Goal: Information Seeking & Learning: Learn about a topic

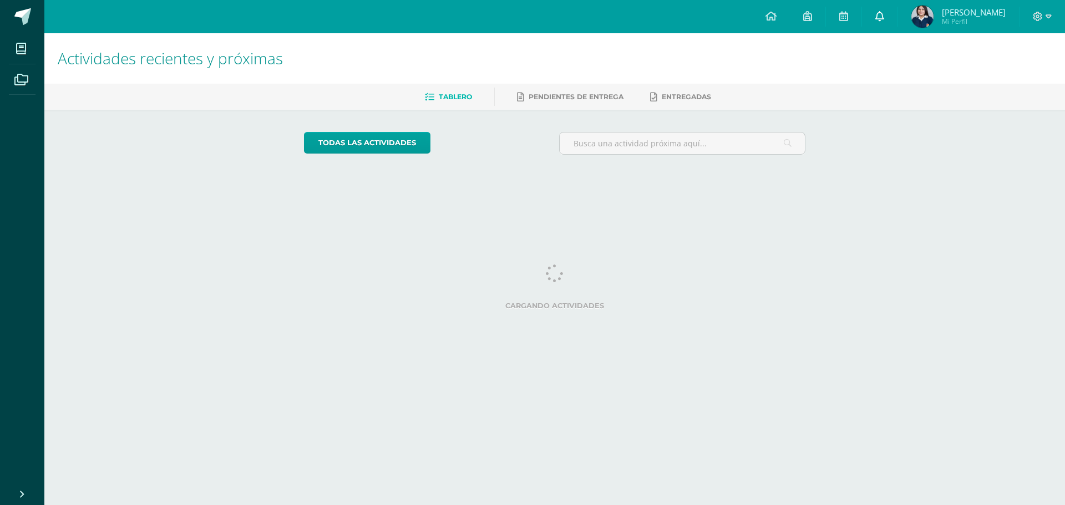
click at [884, 19] on icon at bounding box center [879, 16] width 9 height 10
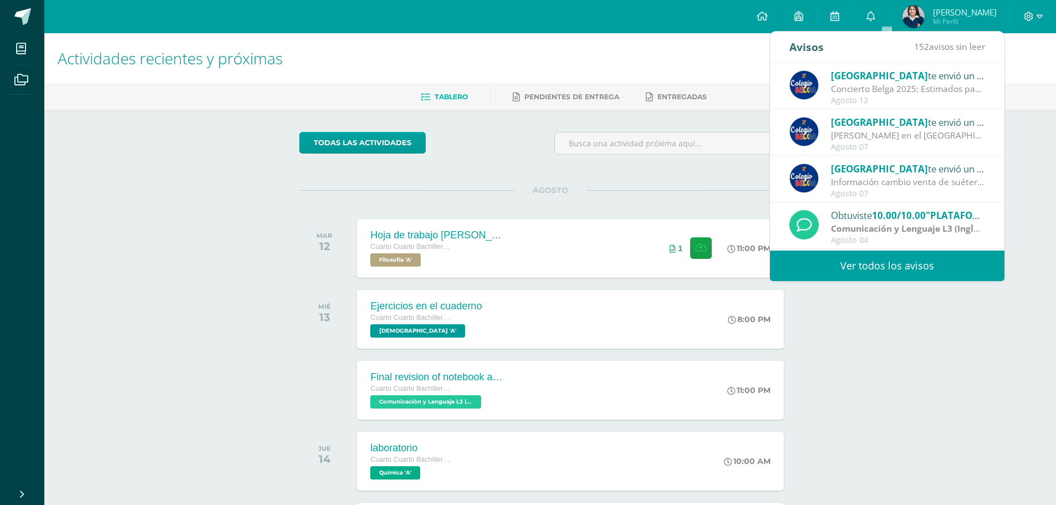
click at [902, 334] on div "Actividades recientes y próximas Tablero Pendientes de entrega Entregadas todas…" at bounding box center [550, 367] width 1012 height 669
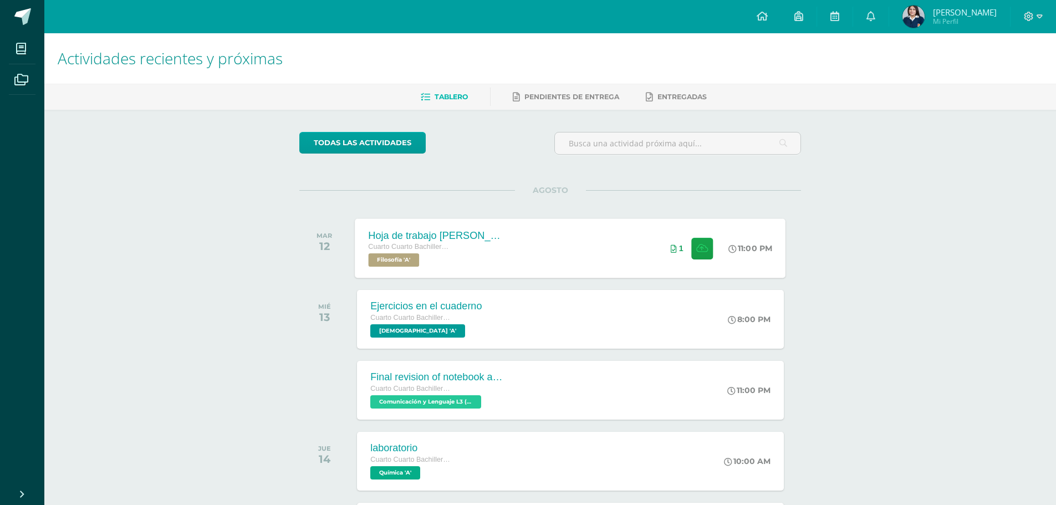
click at [603, 258] on div "Hoja de trabajo [PERSON_NAME] Cuarto Cuarto Bachillerato en Ciencias y Letras F…" at bounding box center [570, 247] width 431 height 59
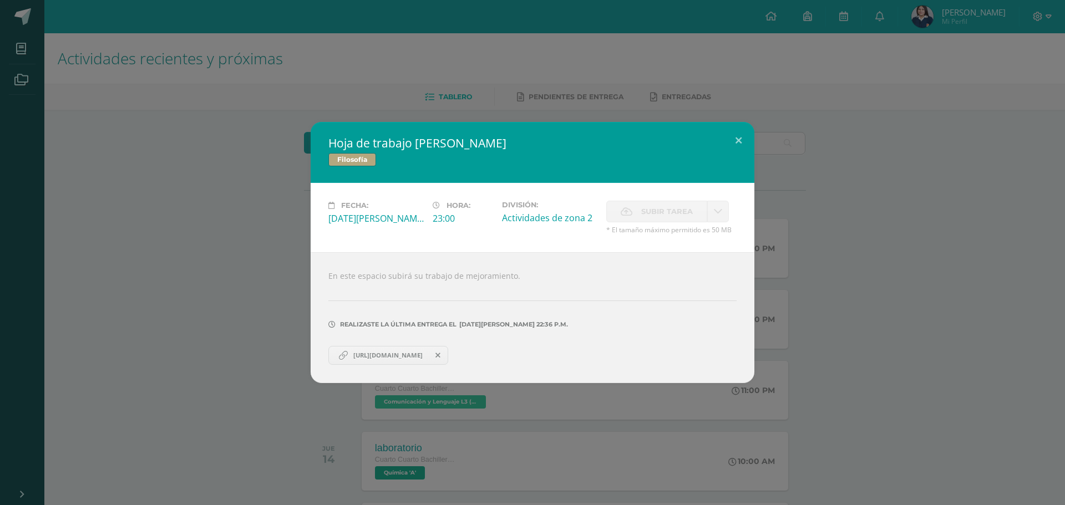
click at [281, 367] on div "Hoja de trabajo [PERSON_NAME] Filosofía Fecha: [DATE][PERSON_NAME] Hora: 23:00 …" at bounding box center [532, 252] width 1056 height 261
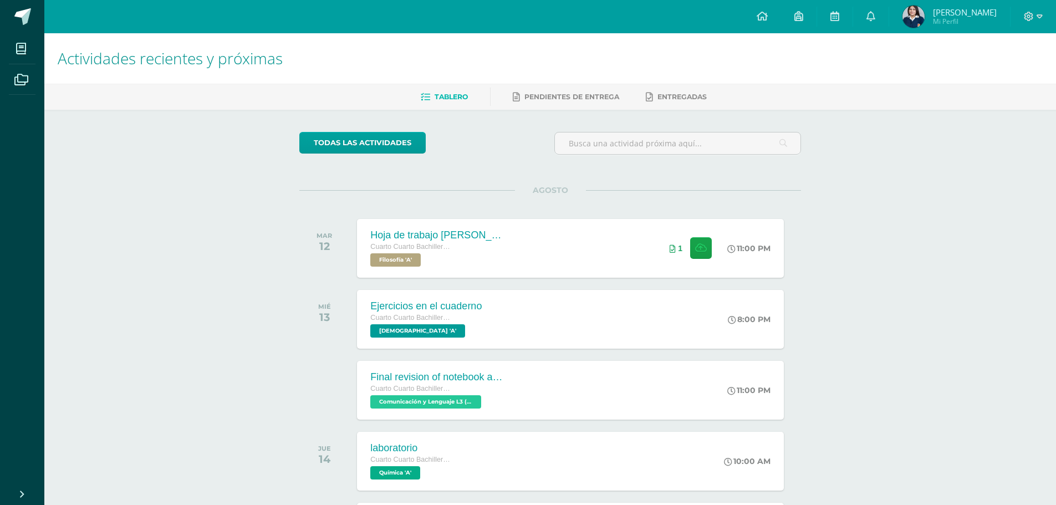
click at [511, 279] on div "[DATE] Hoja de trabajo [PERSON_NAME] Cuarto Cuarto Bachillerato en Ciencias y L…" at bounding box center [550, 248] width 502 height 62
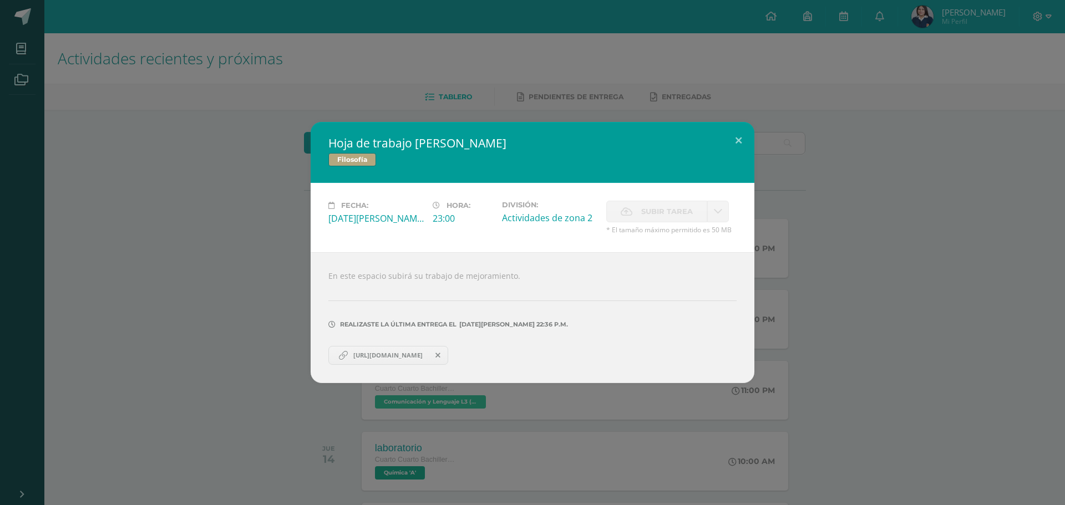
click at [345, 401] on div "Hoja de trabajo [PERSON_NAME] Filosofía Fecha: [DATE][PERSON_NAME] Hora: 23:00 …" at bounding box center [532, 252] width 1065 height 505
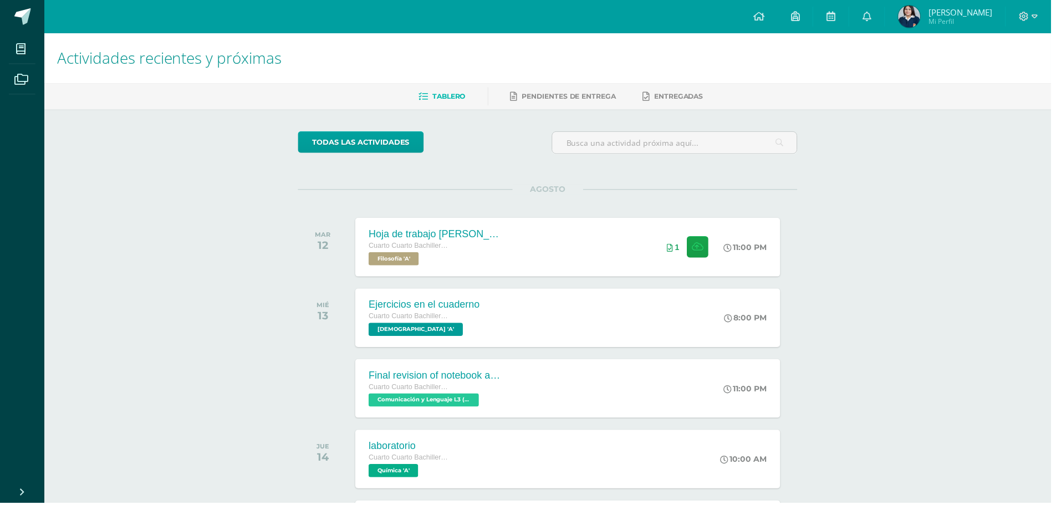
click at [428, 248] on span "Cuarto Cuarto Bachillerato en Ciencias y Letras" at bounding box center [411, 247] width 83 height 8
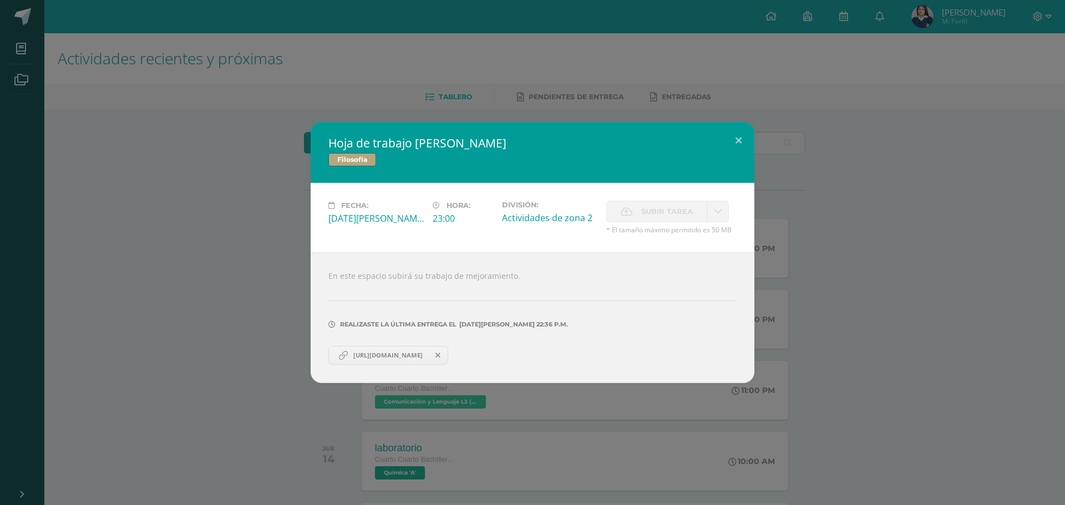
click at [421, 355] on span "[URL][DOMAIN_NAME]" at bounding box center [388, 355] width 80 height 9
click at [284, 156] on div "Hoja de trabajo [PERSON_NAME] Filosofía Fecha: [DATE][PERSON_NAME] Hora: 23:00 …" at bounding box center [532, 252] width 1056 height 261
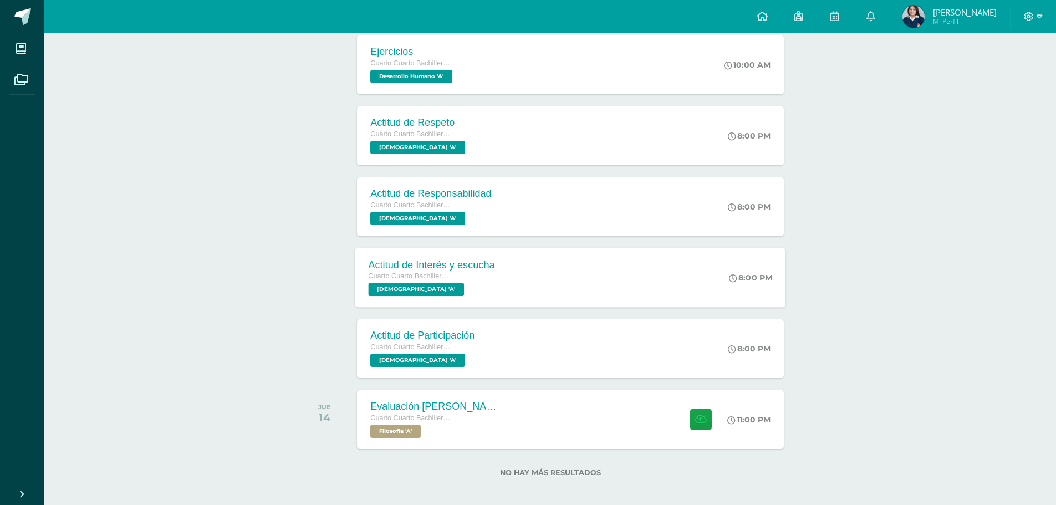
scroll to position [688, 0]
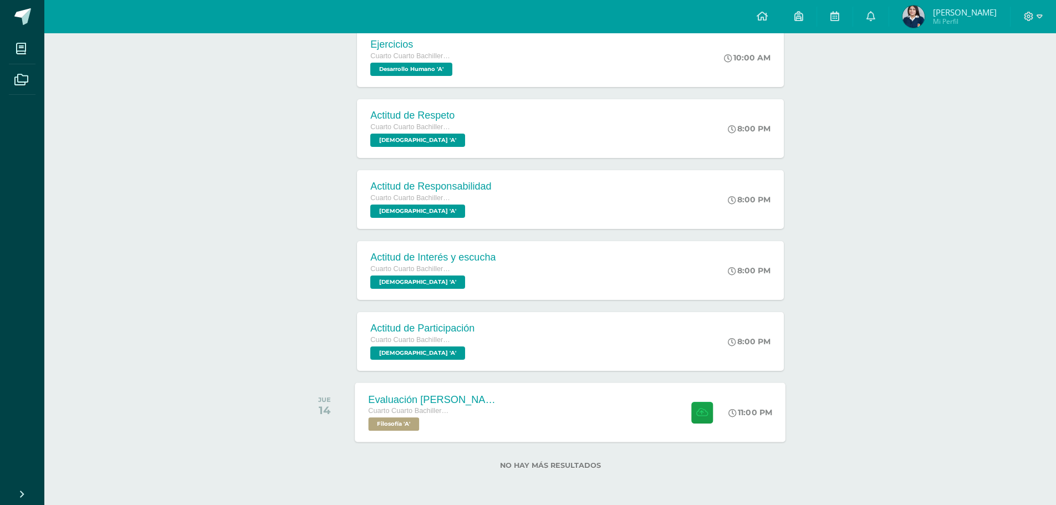
click at [450, 393] on div "Evaluación [PERSON_NAME] Cuarto Cuarto Bachillerato en Ciencias y Letras Filoso…" at bounding box center [435, 412] width 161 height 59
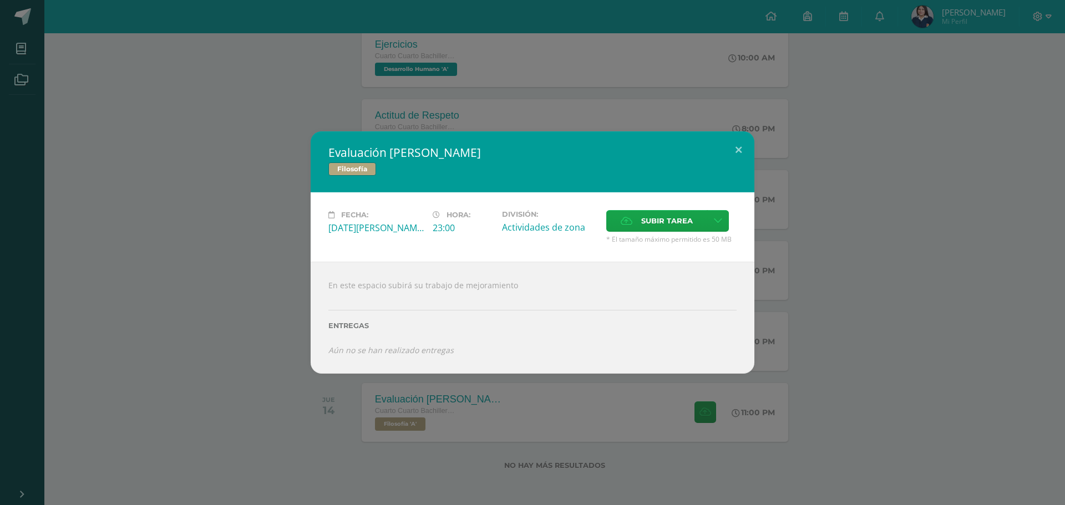
click at [813, 257] on div "Evaluación [PERSON_NAME] Filosofía Fecha: [DATE][PERSON_NAME] Hora: 23:00 Divis…" at bounding box center [532, 252] width 1056 height 242
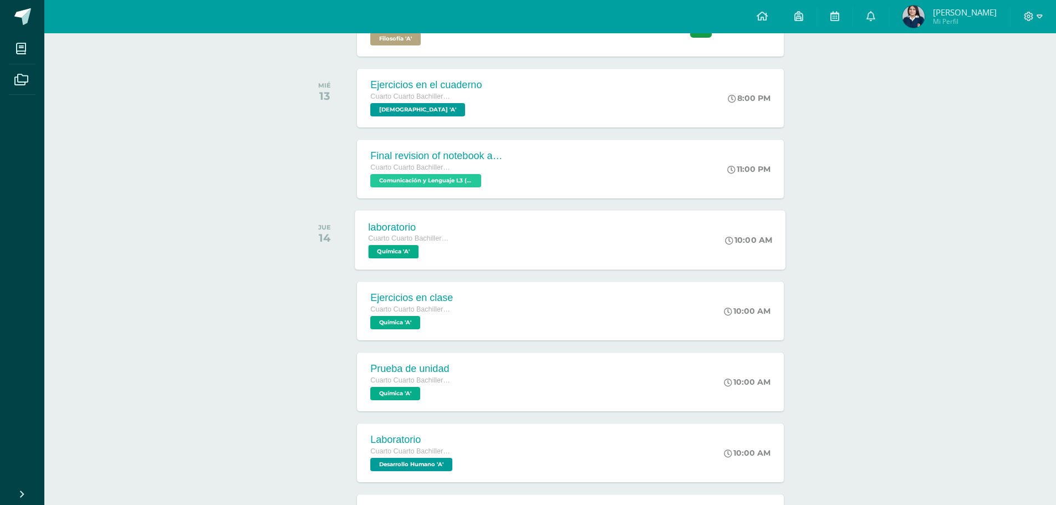
scroll to position [222, 0]
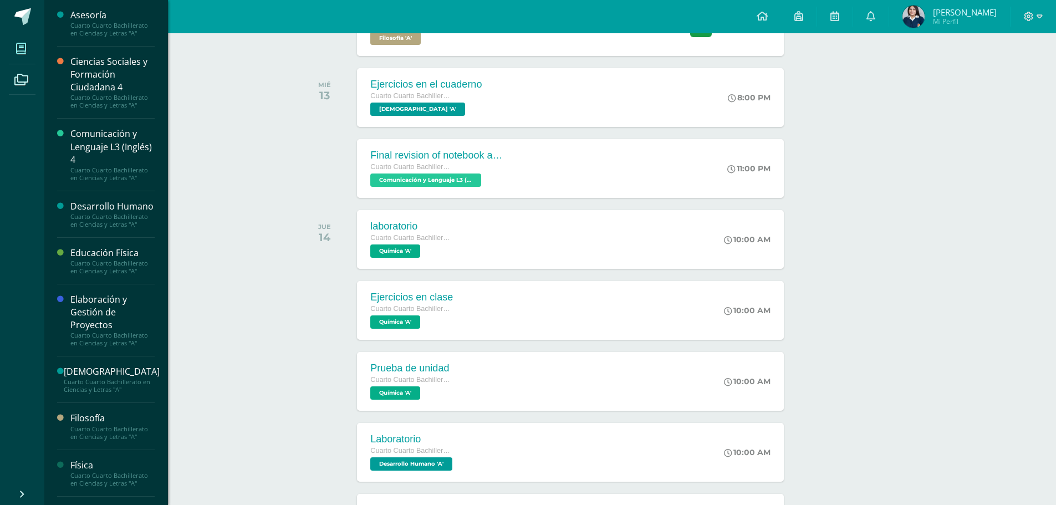
click at [27, 47] on span at bounding box center [21, 48] width 25 height 25
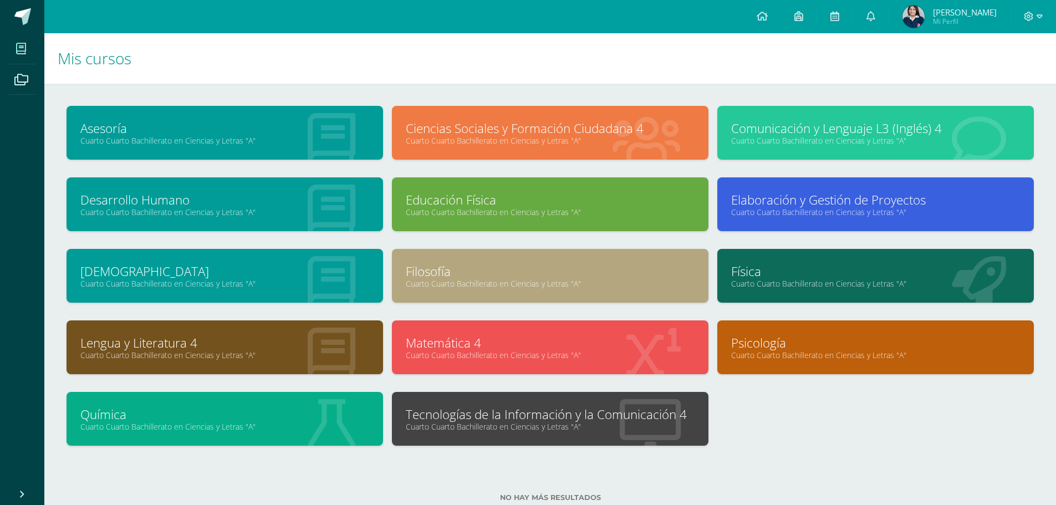
click at [481, 264] on link "Filosofía" at bounding box center [550, 271] width 289 height 17
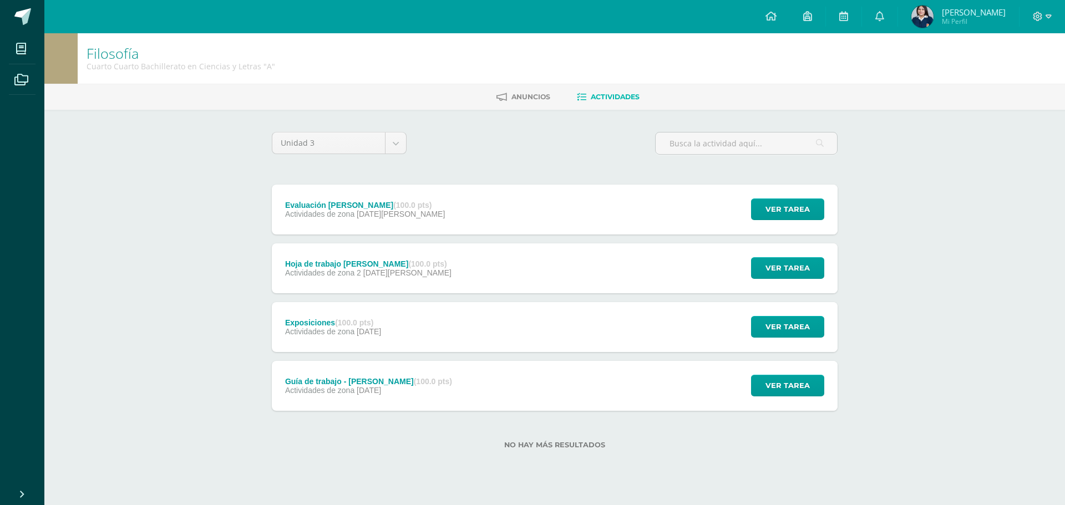
click at [440, 323] on div "Exposiciones (100.0 pts) Actividades de zona [DATE] Ver tarea Exposiciones Filo…" at bounding box center [555, 327] width 566 height 50
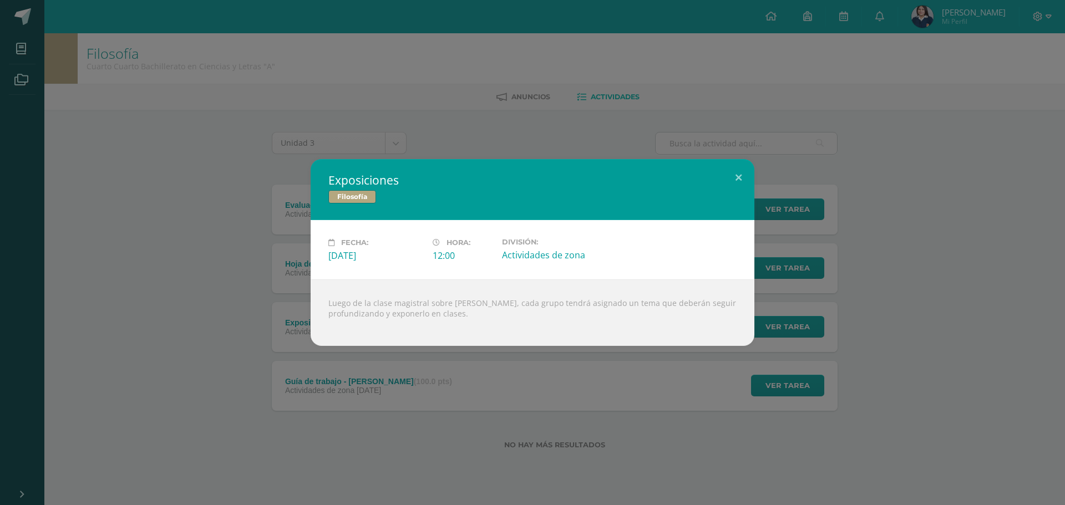
click at [464, 351] on div "Exposiciones Filosofía Fecha: Viernes 25 de Julio Hora: 12:00 División:" at bounding box center [532, 252] width 1065 height 505
